Goal: Task Accomplishment & Management: Manage account settings

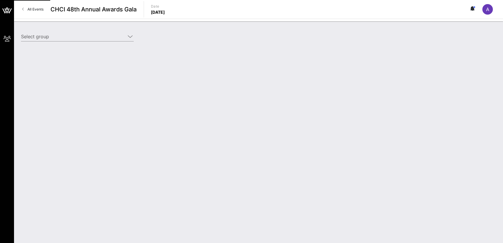
type input "[DEMOGRAPHIC_DATA] (AFSCME) ([DEMOGRAPHIC_DATA] (AFSCME)) [[PERSON_NAME], [EMAI…"
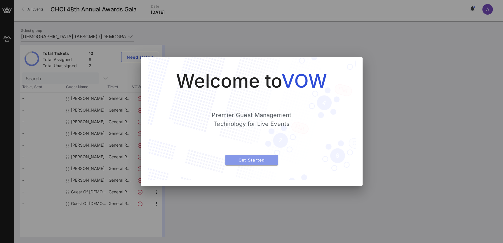
click at [270, 158] on span "Get Started" at bounding box center [251, 159] width 43 height 5
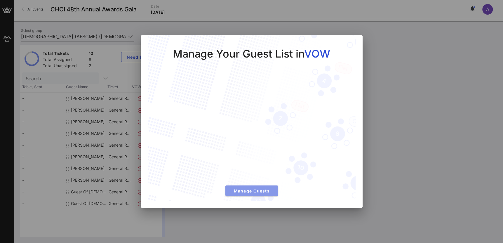
click at [271, 186] on button "Manage Guests" at bounding box center [251, 190] width 53 height 11
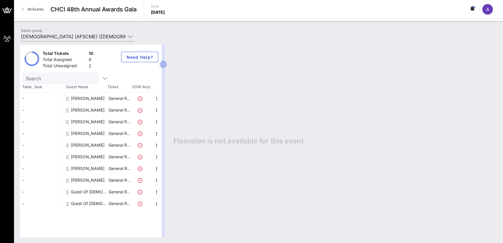
click at [88, 133] on div "[PERSON_NAME]" at bounding box center [88, 134] width 34 height 12
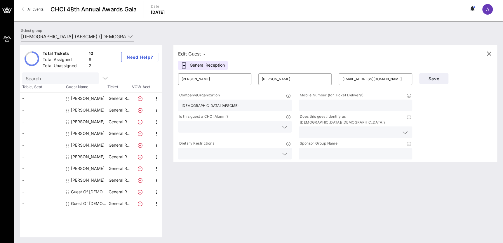
click at [94, 194] on div "Guest Of [DEMOGRAPHIC_DATA] (AFSCME)" at bounding box center [89, 192] width 37 height 12
type input "Guest Of"
type input "[DEMOGRAPHIC_DATA] (AFSCME)"
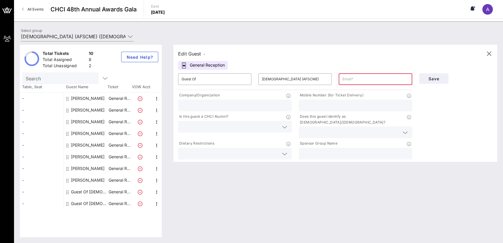
click at [79, 131] on div "[PERSON_NAME]" at bounding box center [88, 134] width 34 height 12
type input "[PERSON_NAME]"
type input "[EMAIL_ADDRESS][DOMAIN_NAME]"
type input "[DEMOGRAPHIC_DATA] (AFSCME)"
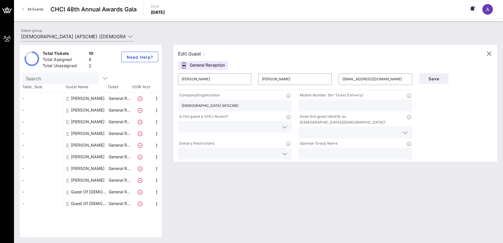
click at [368, 128] on input "text" at bounding box center [350, 132] width 97 height 8
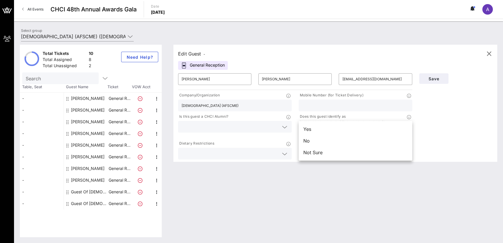
click at [447, 124] on div "Save" at bounding box center [456, 115] width 80 height 91
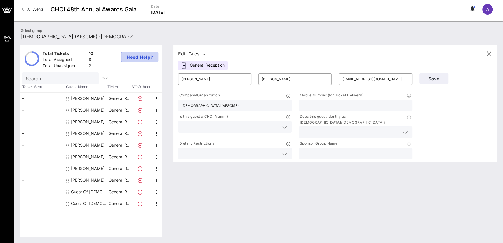
click at [142, 56] on span "Need Help?" at bounding box center [139, 57] width 27 height 5
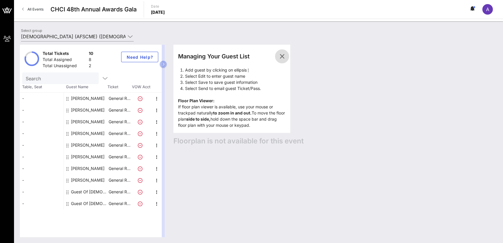
click at [280, 55] on icon "button" at bounding box center [281, 56] width 7 height 7
